Goal: Find contact information: Find contact information

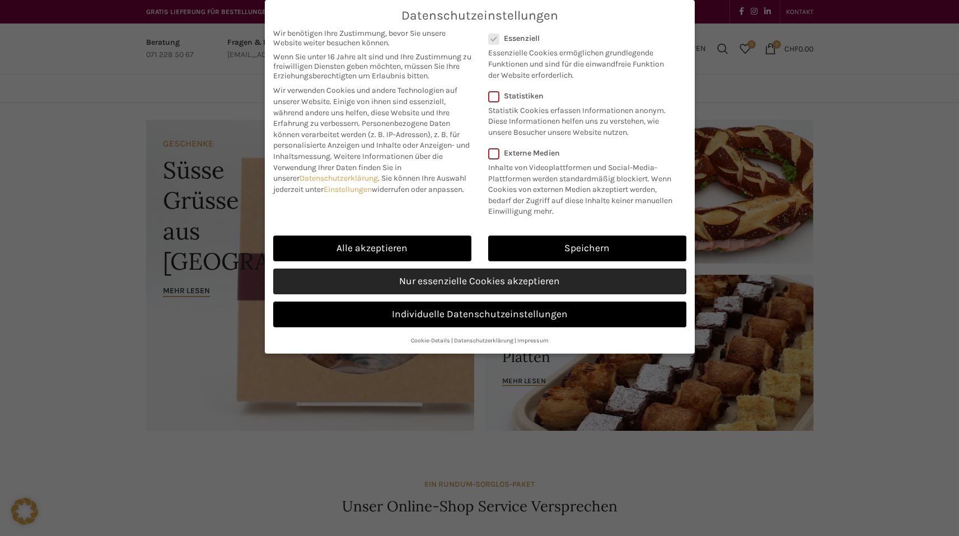
click at [469, 279] on link "Nur essenzielle Cookies akzeptieren" at bounding box center [479, 282] width 413 height 26
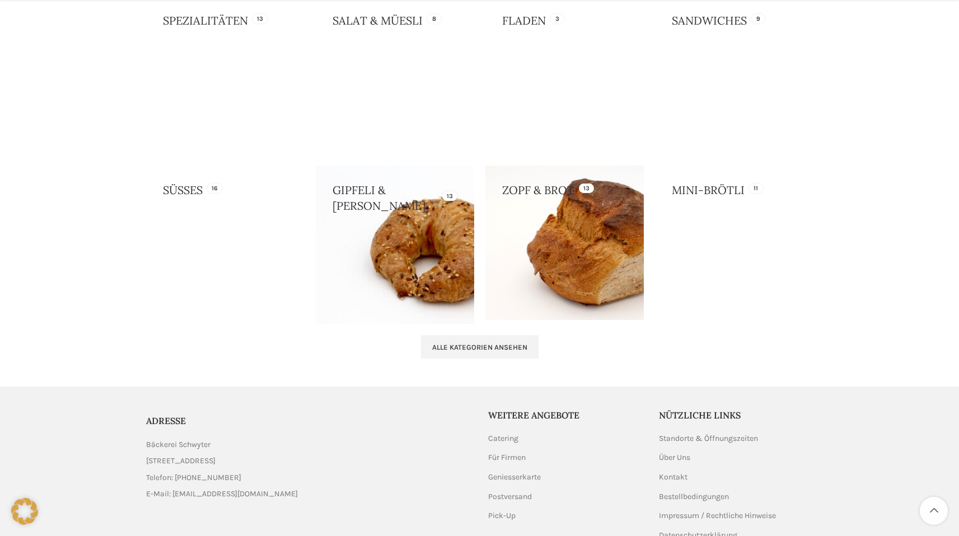
scroll to position [1106, 0]
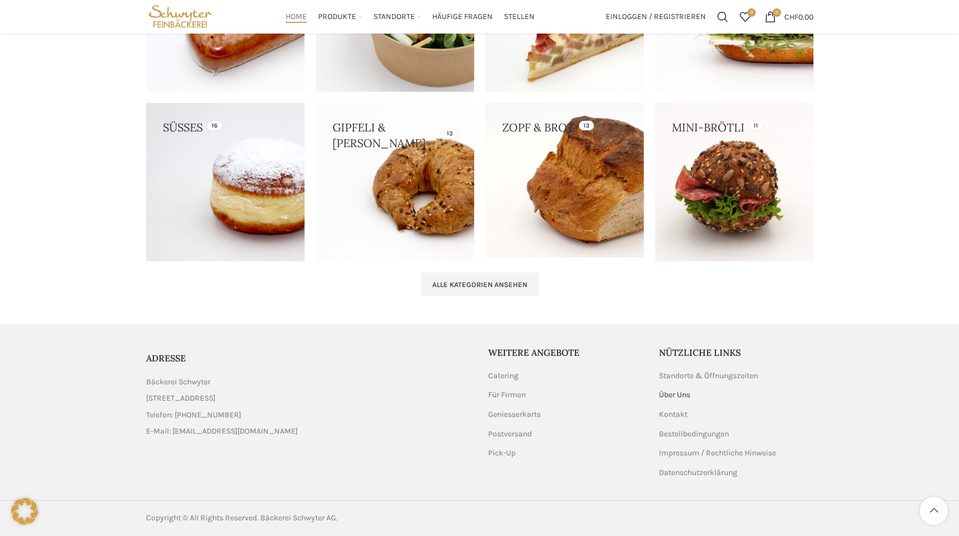
click at [680, 394] on link "Über Uns" at bounding box center [675, 395] width 32 height 11
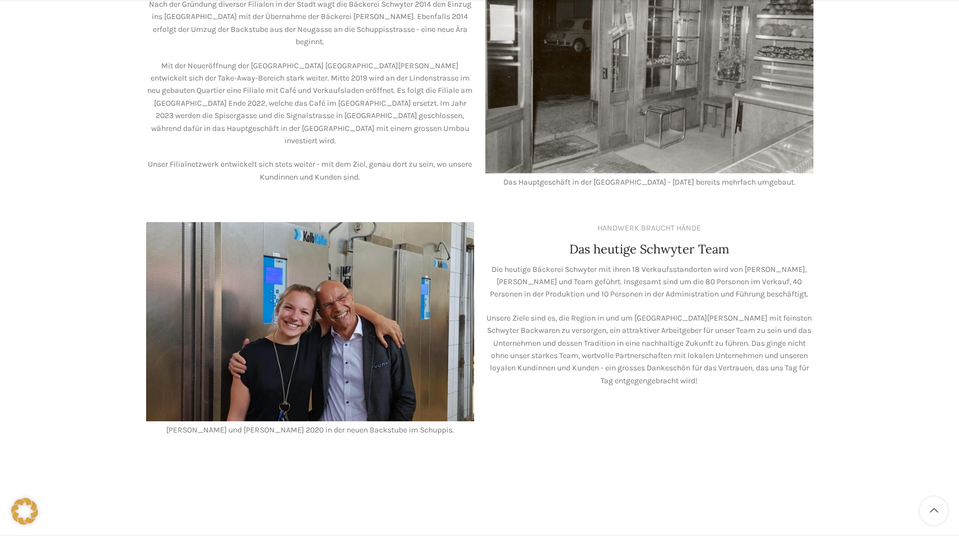
scroll to position [776, 0]
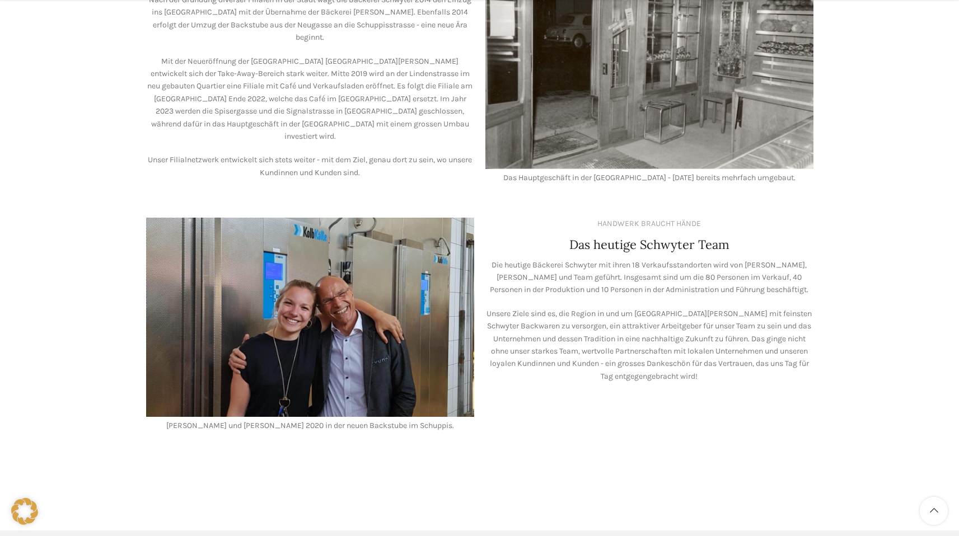
click at [595, 259] on p "Die heutige Bäckerei Schwyter mit ihren 18 Verkaufsstandorten wird von Lea Stöc…" at bounding box center [649, 278] width 328 height 38
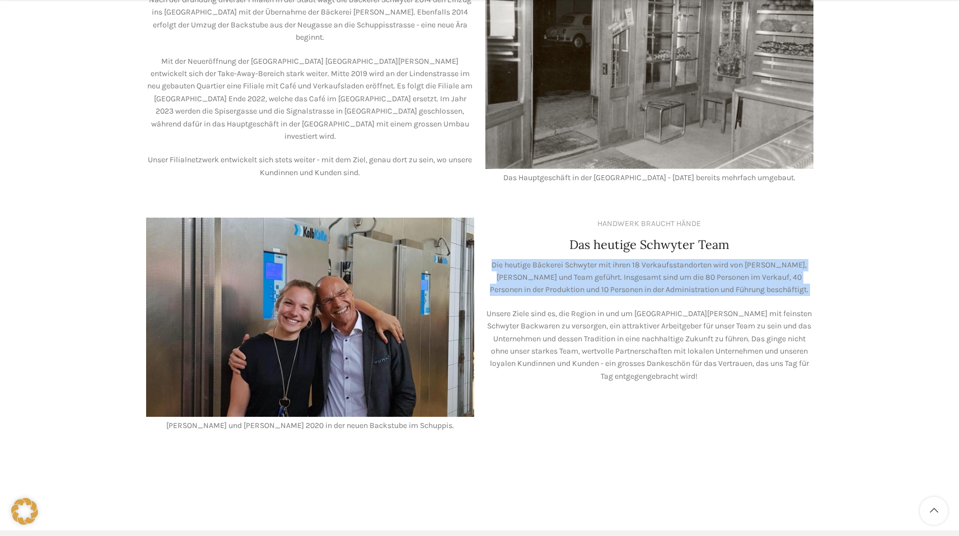
click at [647, 259] on p "Die heutige Bäckerei Schwyter mit ihren 18 Verkaufsstandorten wird von Lea Stöc…" at bounding box center [649, 278] width 328 height 38
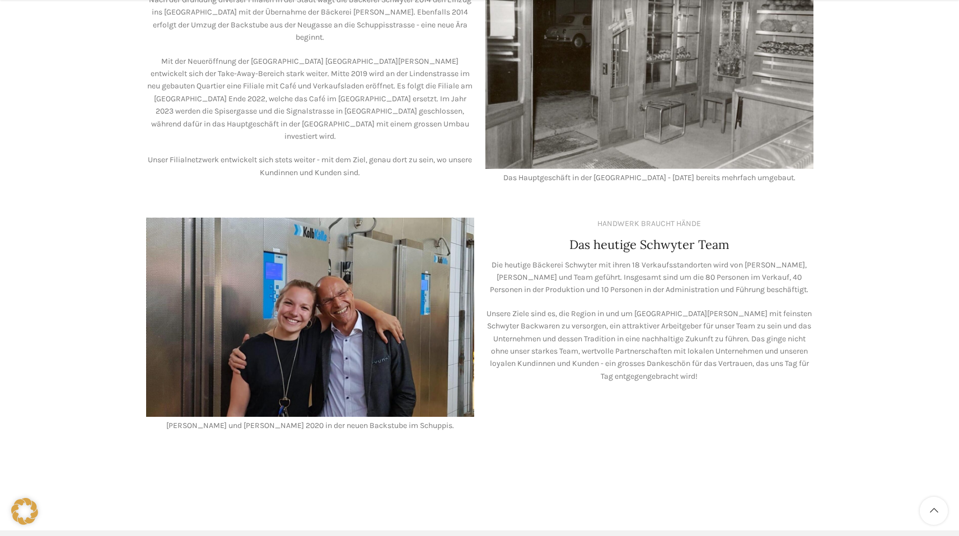
click at [647, 259] on p "Die heutige Bäckerei Schwyter mit ihren 18 Verkaufsstandorten wird von Lea Stöc…" at bounding box center [649, 278] width 328 height 38
click at [676, 271] on p "Die heutige Bäckerei Schwyter mit ihren 18 Verkaufsstandorten wird von Lea Stöc…" at bounding box center [649, 278] width 328 height 38
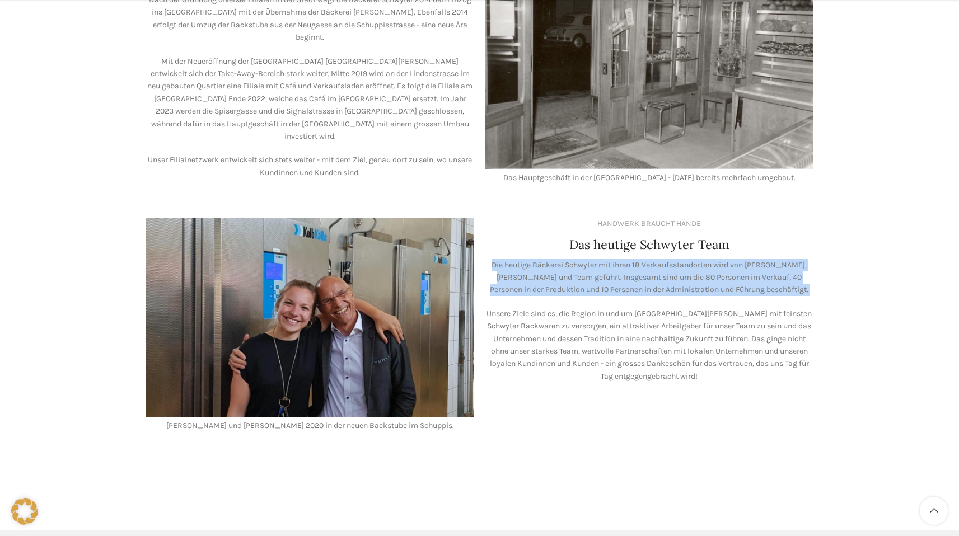
click at [636, 273] on p "Die heutige Bäckerei Schwyter mit ihren 18 Verkaufsstandorten wird von Lea Stöc…" at bounding box center [649, 278] width 328 height 38
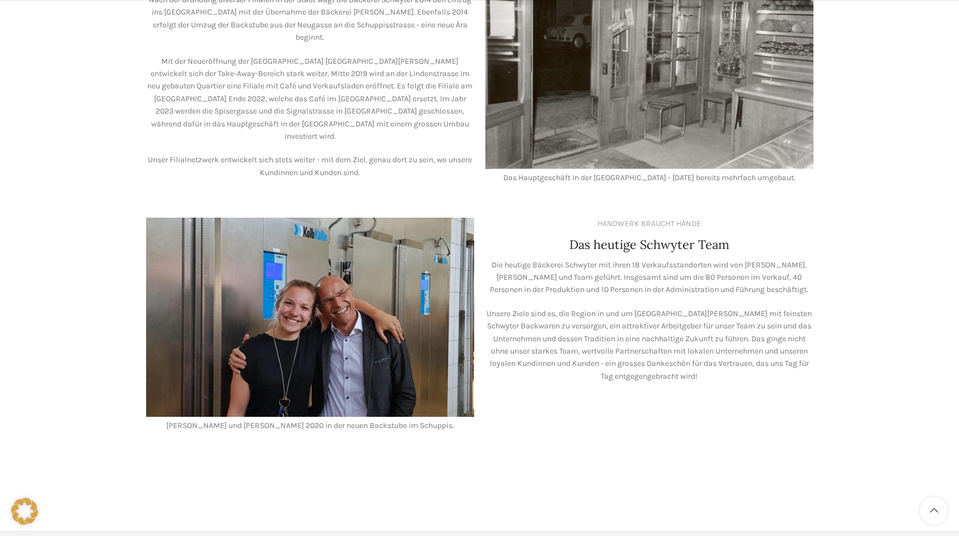
click at [636, 273] on p "Die heutige Bäckerei Schwyter mit ihren 18 Verkaufsstandorten wird von Lea Stöc…" at bounding box center [649, 278] width 328 height 38
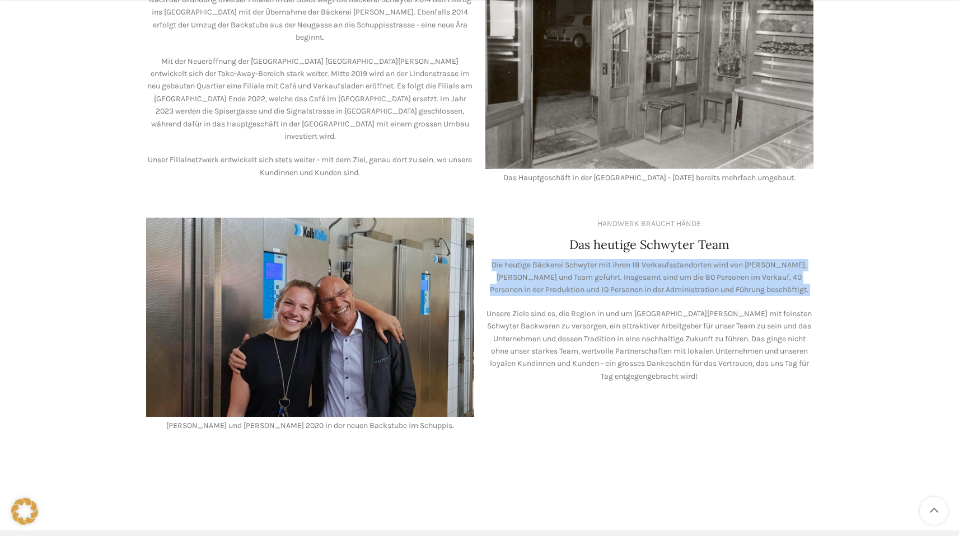
click at [703, 266] on p "Die heutige Bäckerei Schwyter mit ihren 18 Verkaufsstandorten wird von Lea Stöc…" at bounding box center [649, 278] width 328 height 38
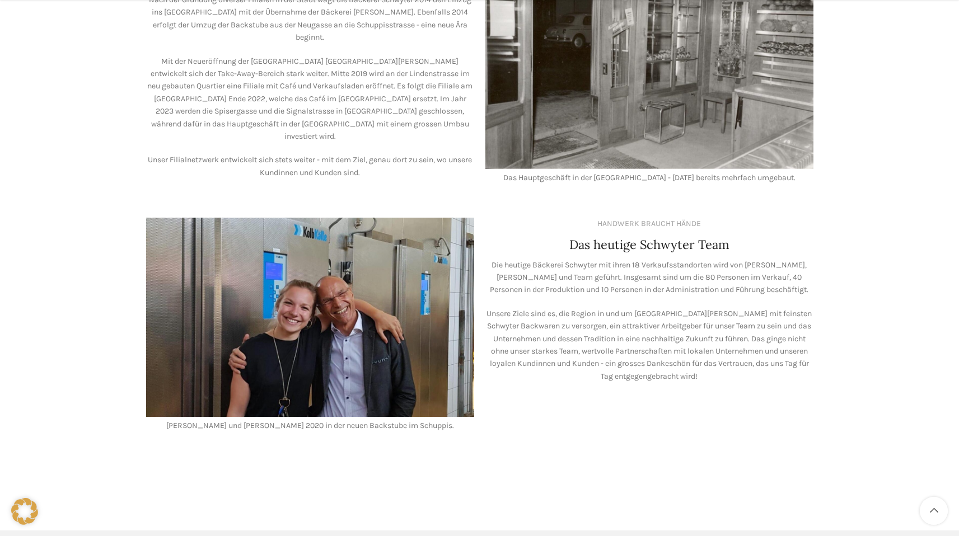
click at [703, 266] on p "Die heutige Bäckerei Schwyter mit ihren 18 Verkaufsstandorten wird von Lea Stöc…" at bounding box center [649, 278] width 328 height 38
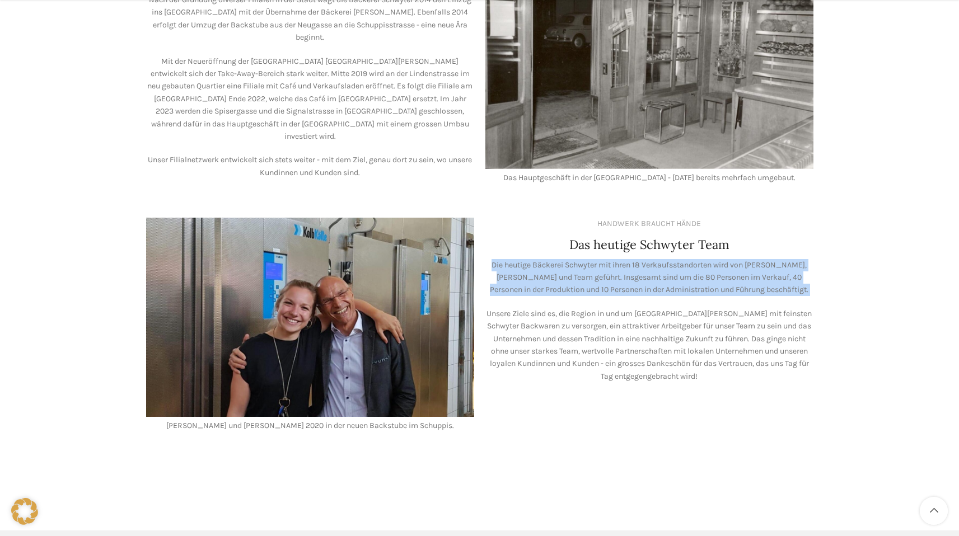
click at [662, 308] on p "Unsere Ziele sind es, die Region in und um St. Gallen mit feinsten Schwyter Bac…" at bounding box center [649, 345] width 328 height 75
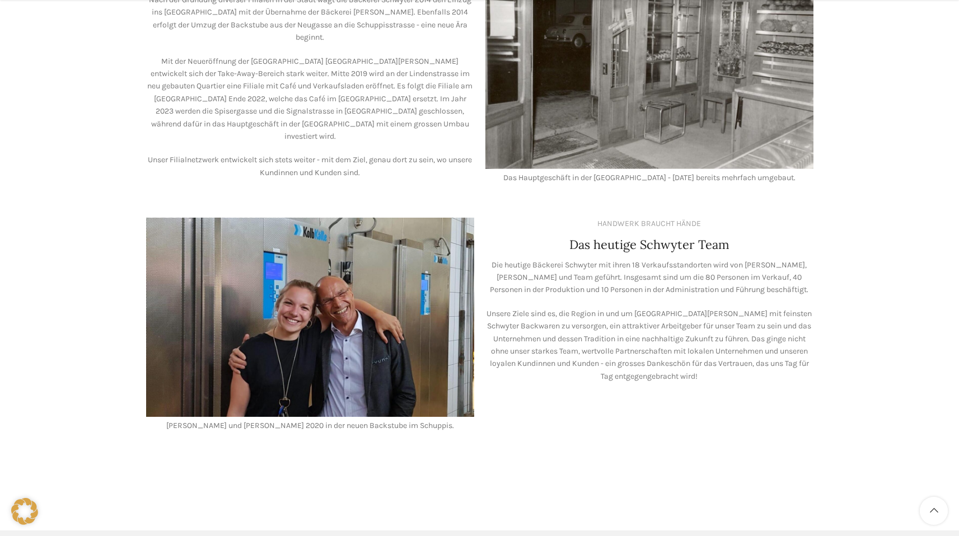
click at [662, 308] on p "Unsere Ziele sind es, die Region in und um St. Gallen mit feinsten Schwyter Bac…" at bounding box center [649, 345] width 328 height 75
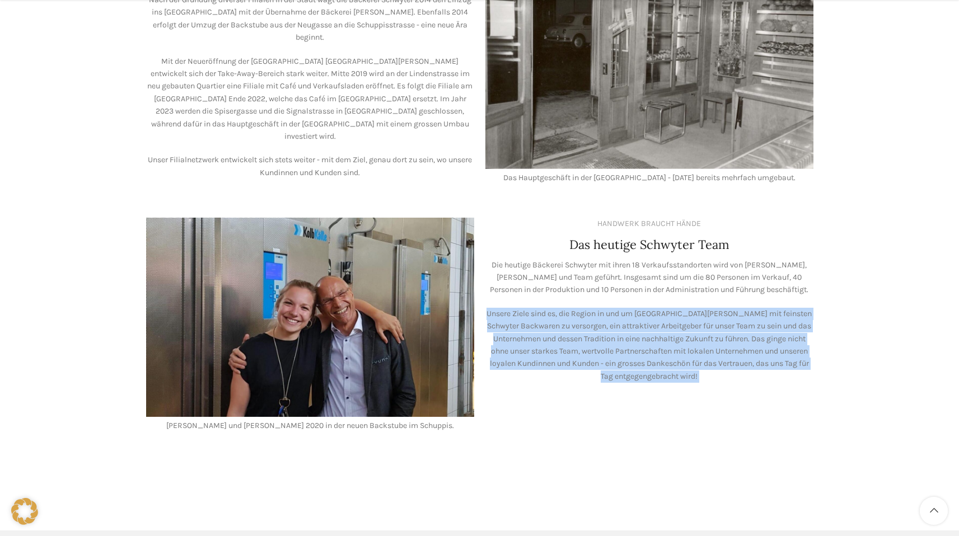
click at [716, 261] on p "Die heutige Bäckerei Schwyter mit ihren 18 Verkaufsstandorten wird von Lea Stöc…" at bounding box center [649, 278] width 328 height 38
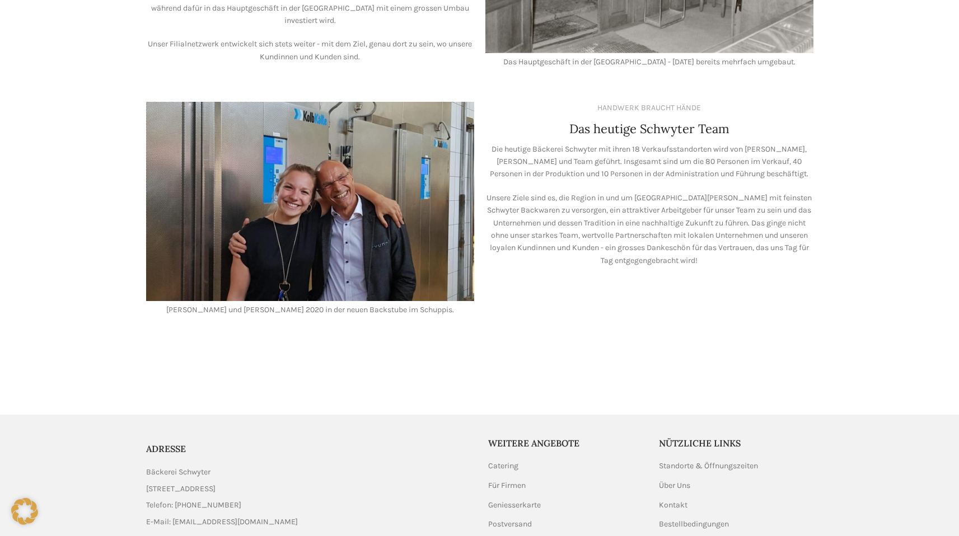
scroll to position [970, 0]
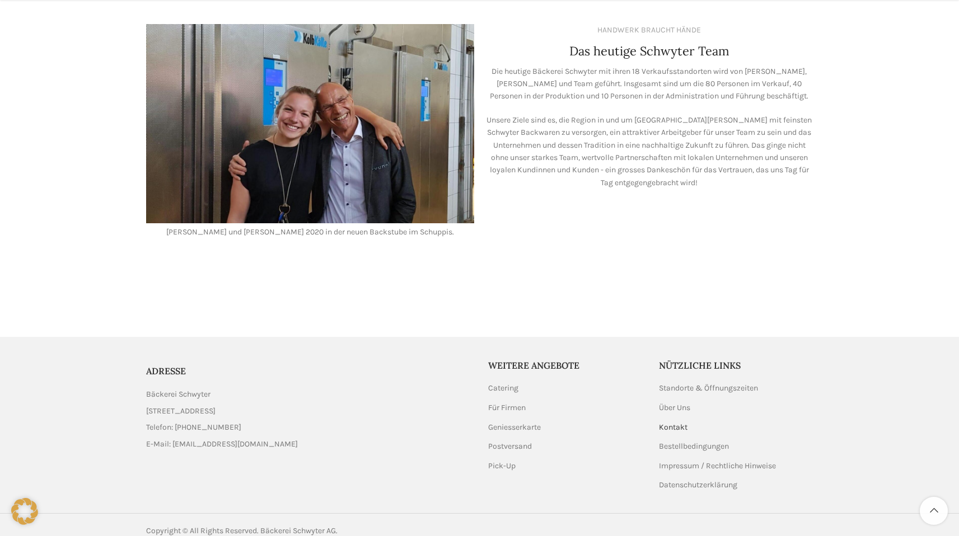
click at [673, 422] on link "Kontakt" at bounding box center [674, 427] width 30 height 11
